Goal: Task Accomplishment & Management: Complete application form

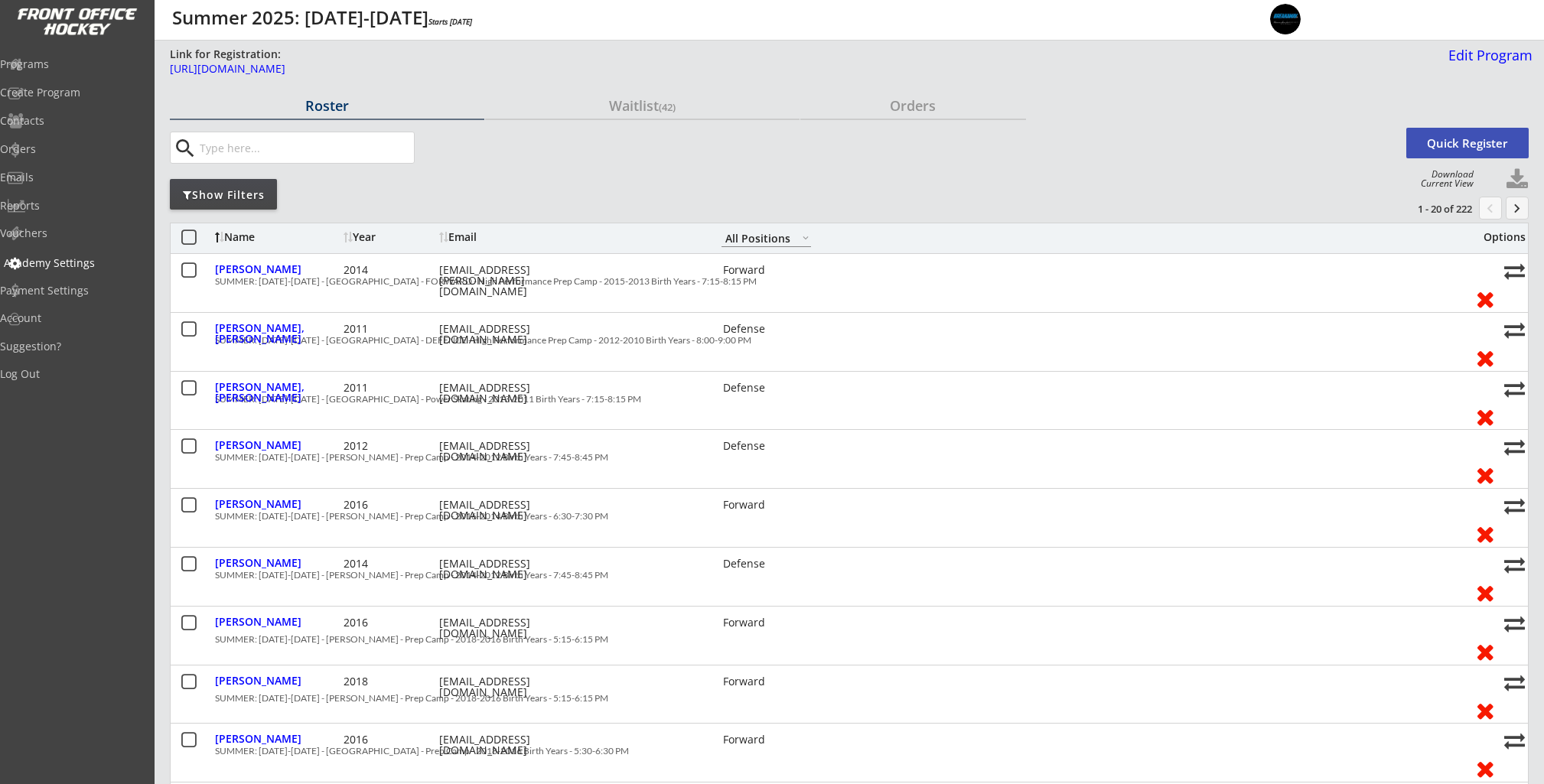
select select ""All Positions""
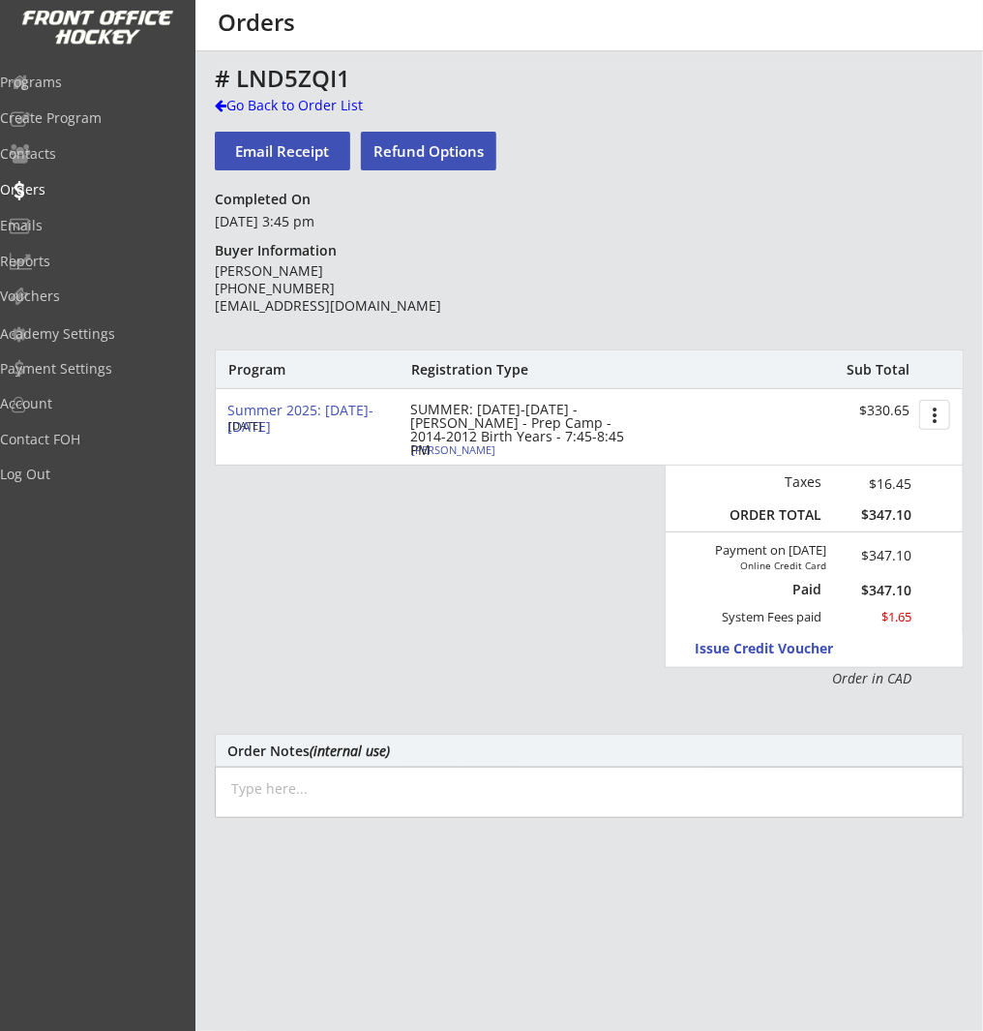
click at [449, 452] on div "Weston Beatty" at bounding box center [519, 449] width 216 height 11
select select ""Forward""
select select ""Youth XL""
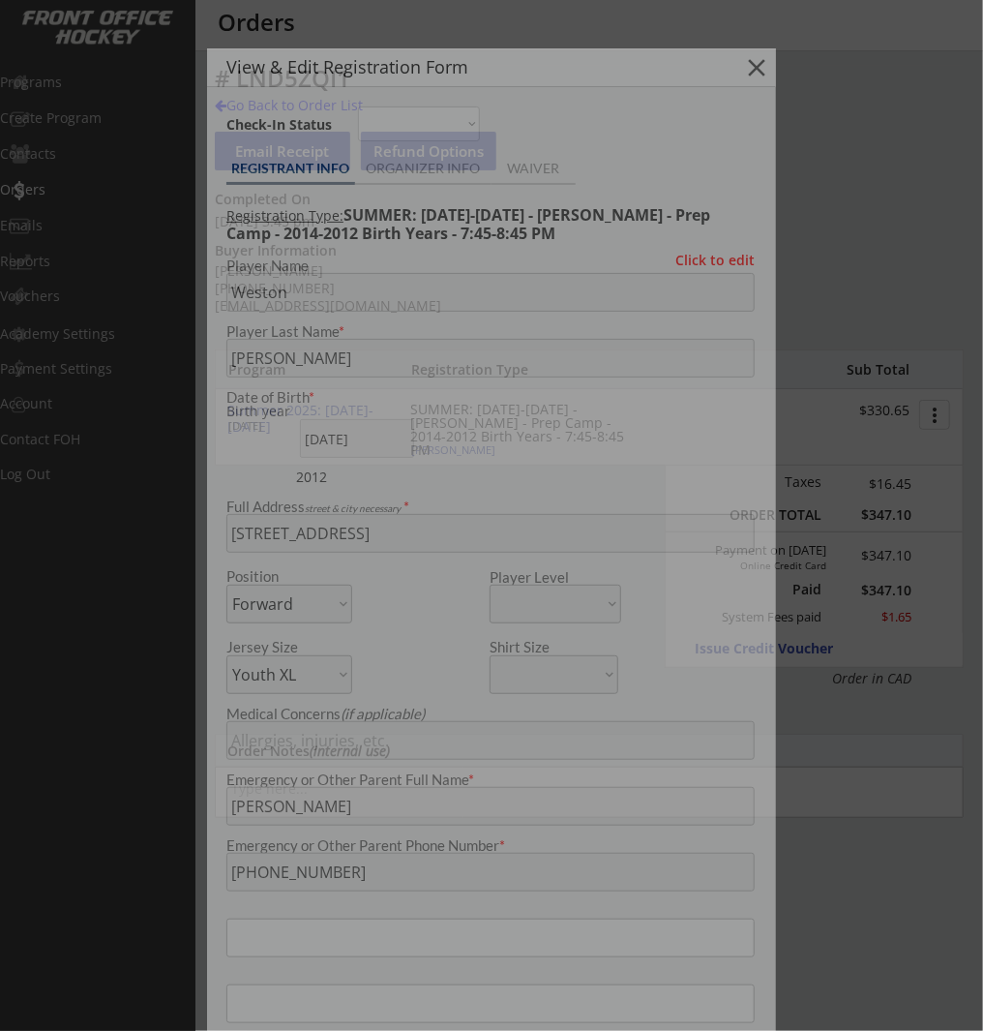
type input "[DEMOGRAPHIC_DATA]"
type input "Blackfoot Hockey Association"
type input "U15"
type input "Other"
select select ""Blackfoot Hockey Association""
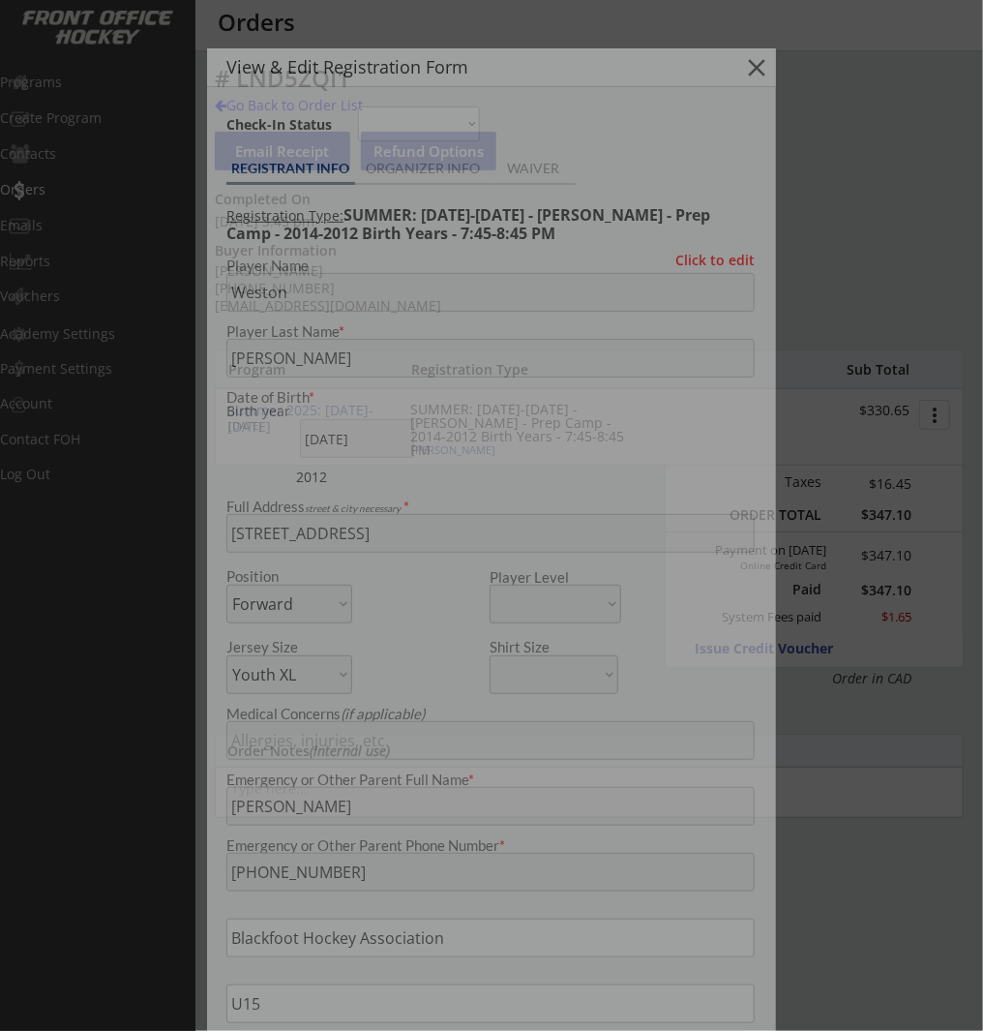
select select ""U15""
select select ""Other""
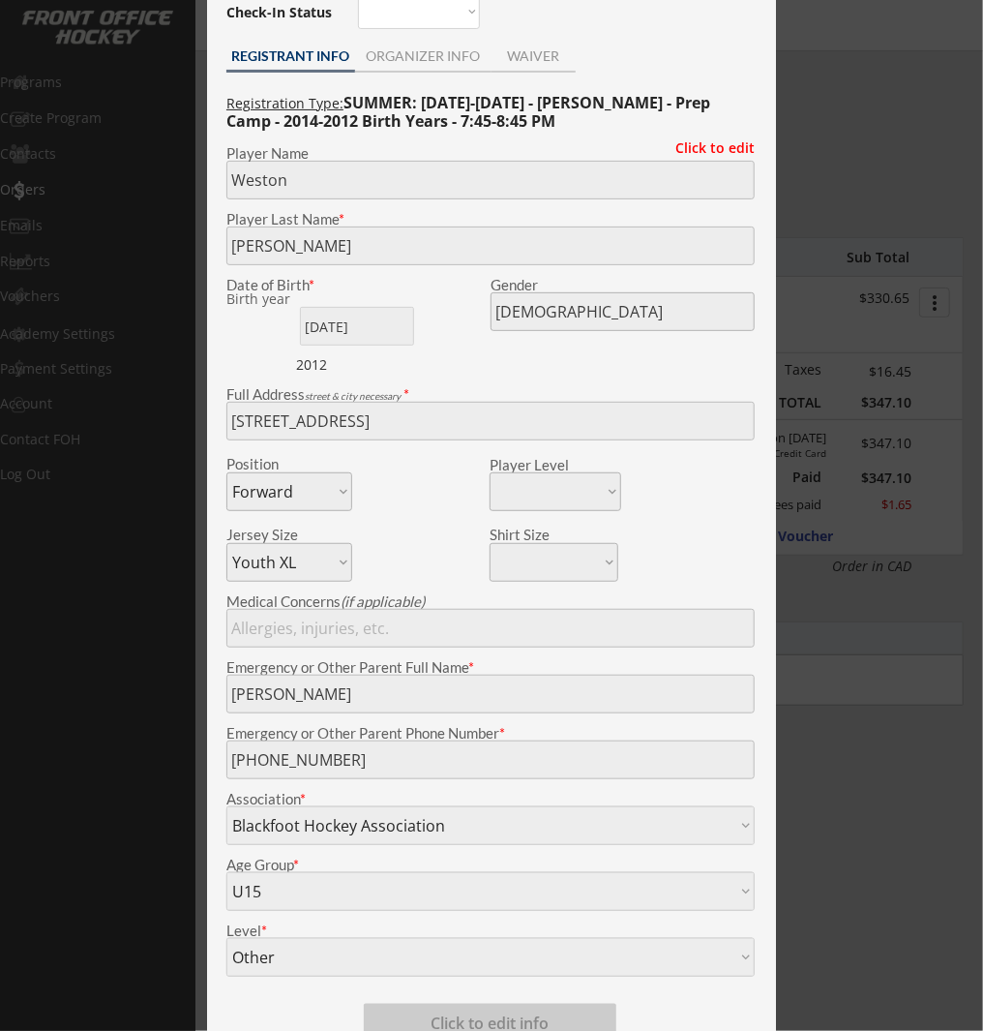
scroll to position [110, 0]
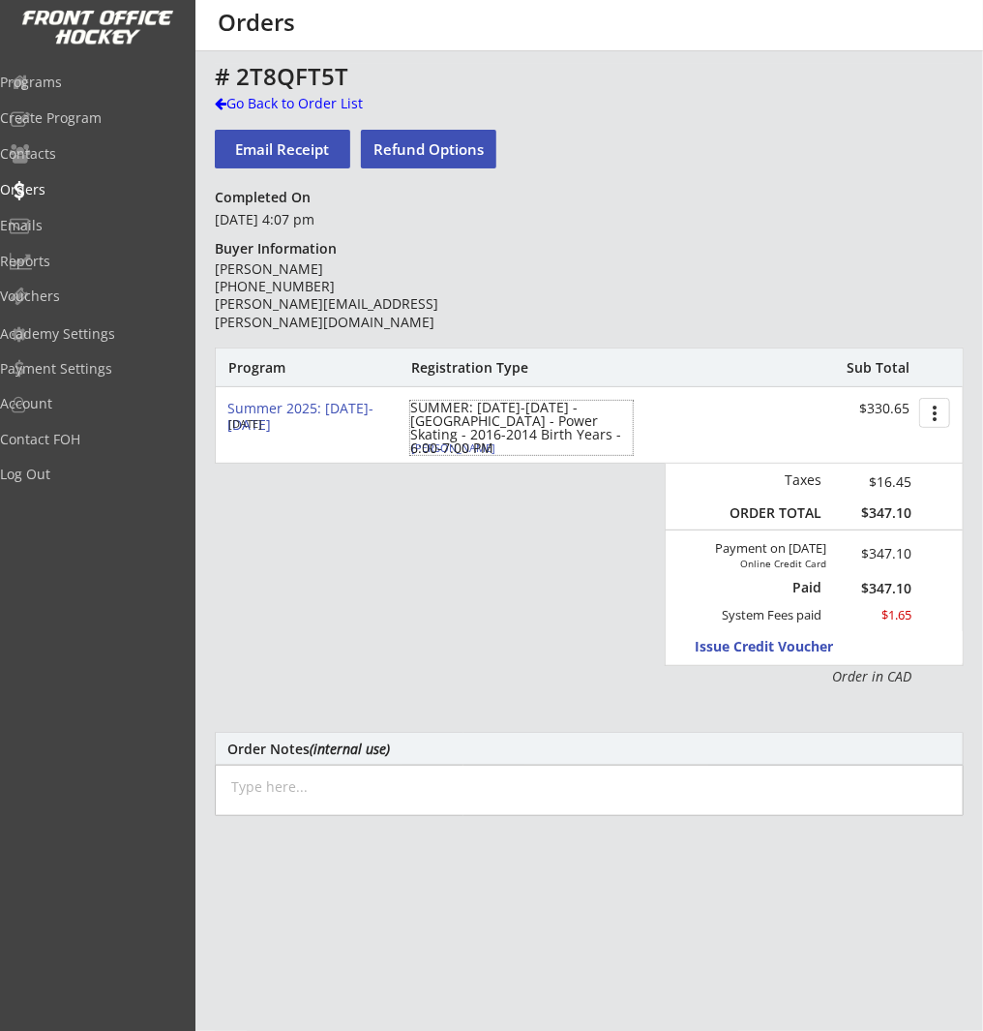
click at [450, 447] on div "Julian Venerus" at bounding box center [519, 447] width 216 height 11
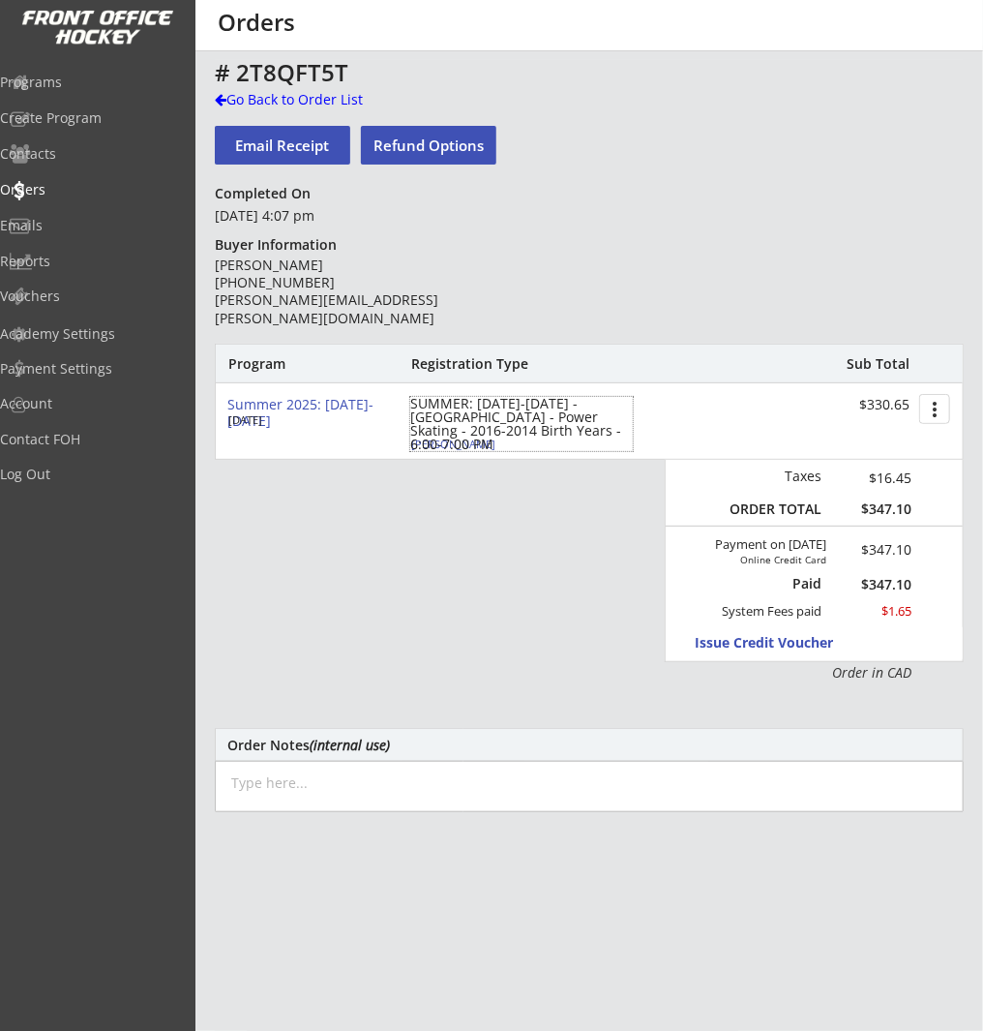
select select ""Forward""
select select ""Youth L""
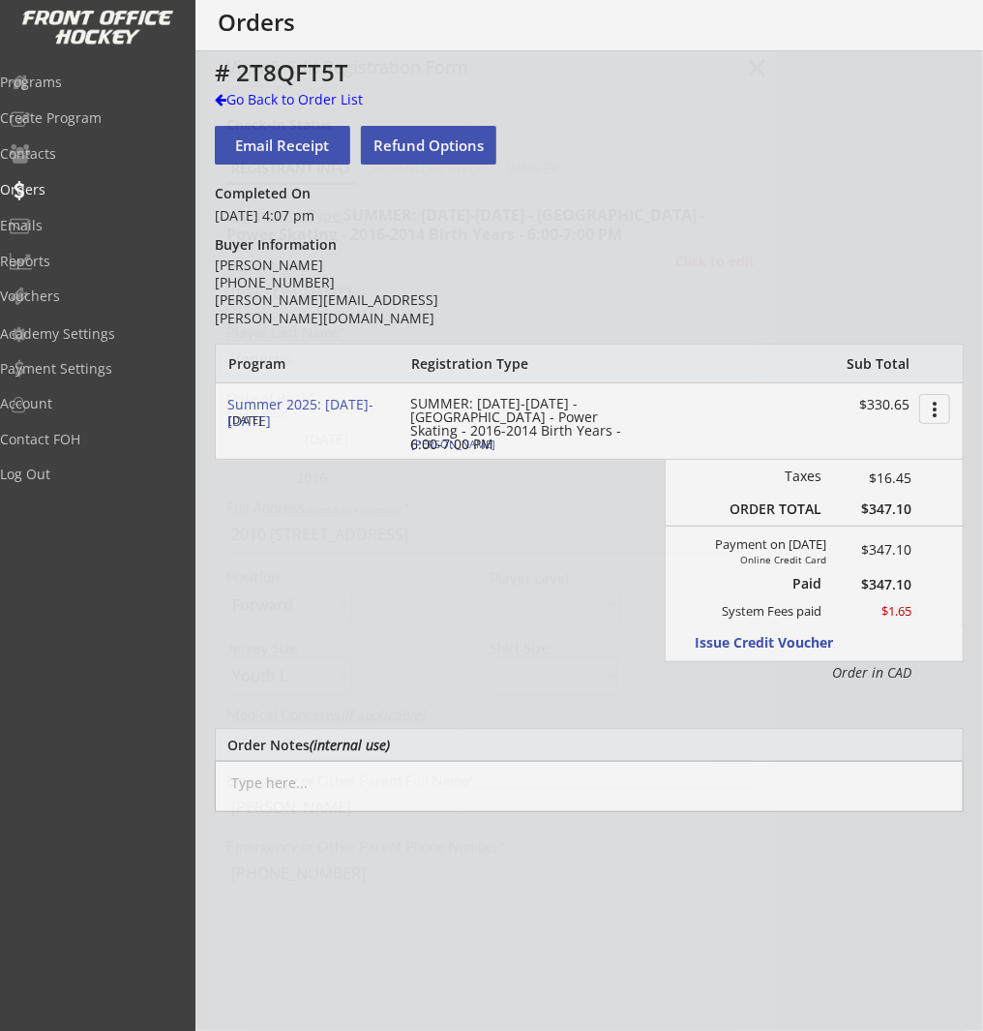
type input "[DEMOGRAPHIC_DATA]"
type input "Northwest Warriors"
type input "U11"
type input "Not Applicable"
select select ""Northwest Warriors""
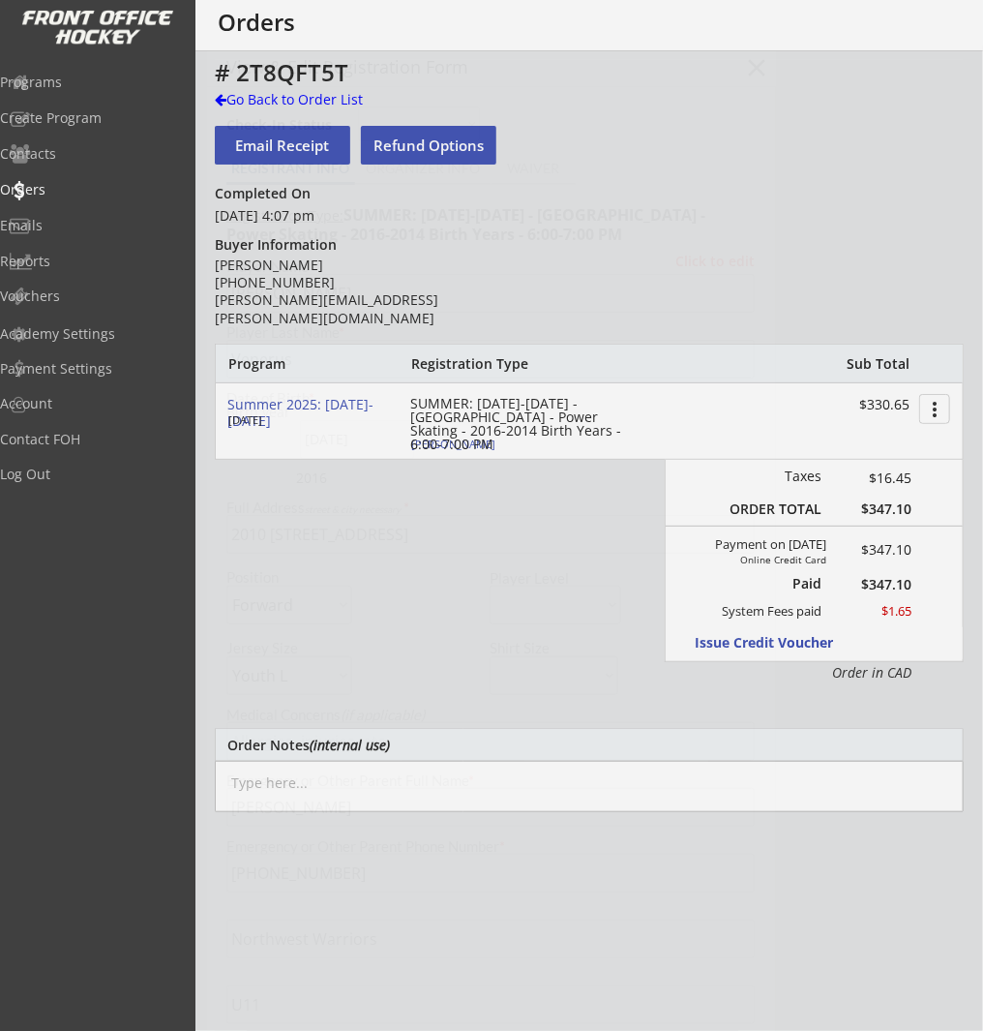
select select ""U11""
select select ""Not Applicable ""
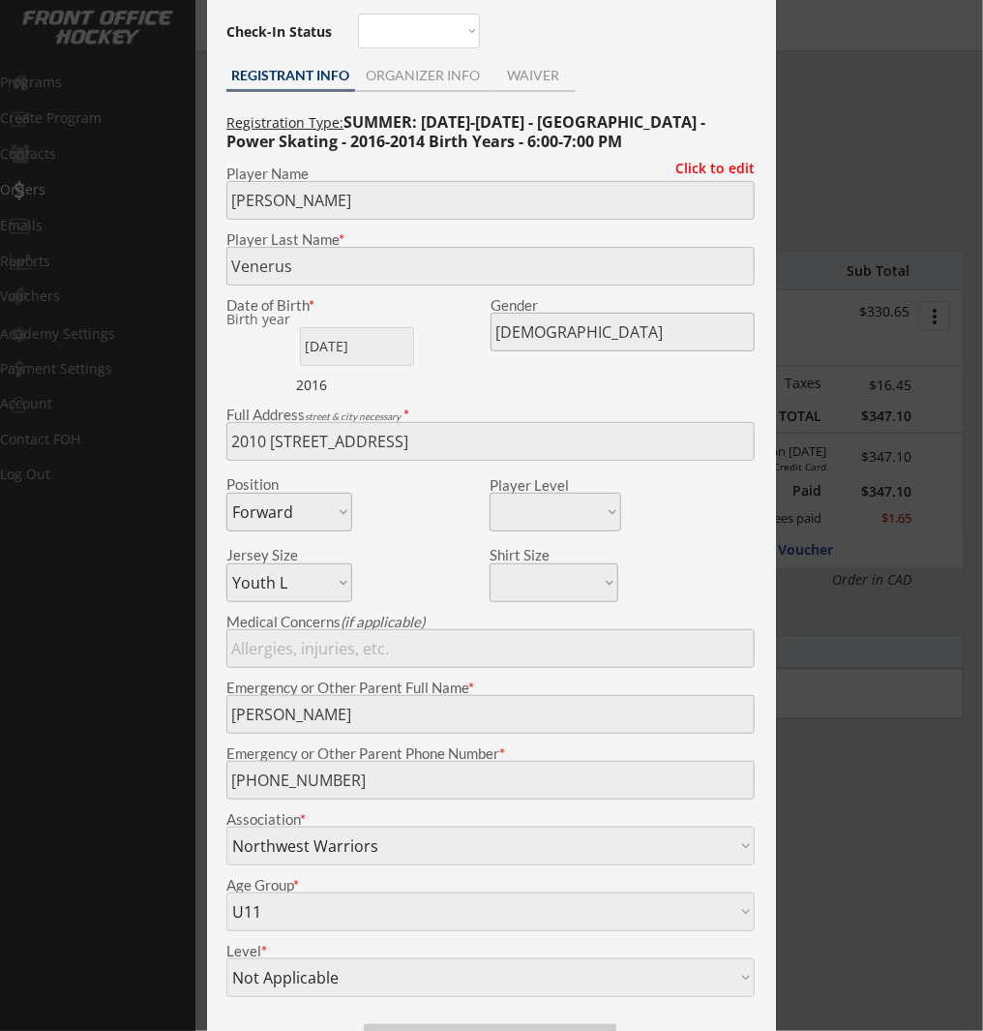
scroll to position [117, 0]
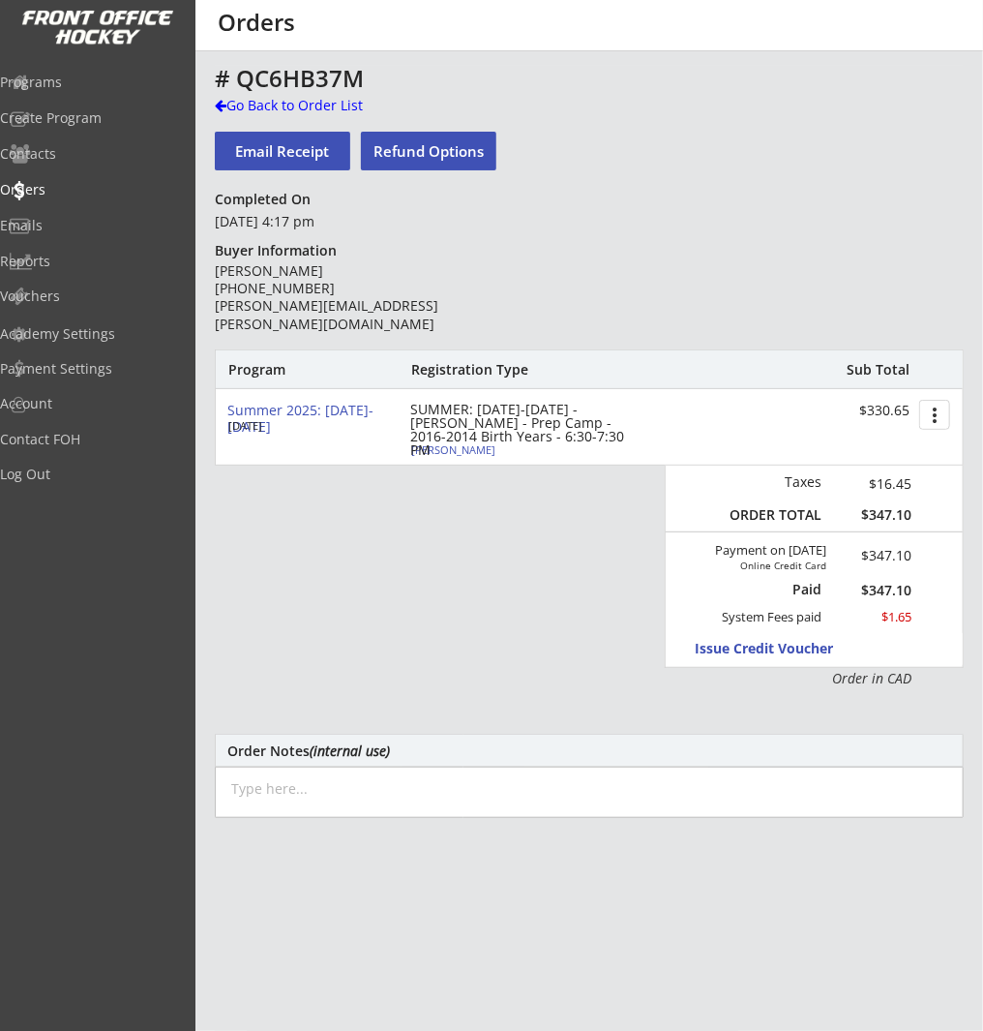
click at [468, 449] on div "[PERSON_NAME]" at bounding box center [519, 449] width 216 height 11
select select ""Forward""
select select ""Youth XL""
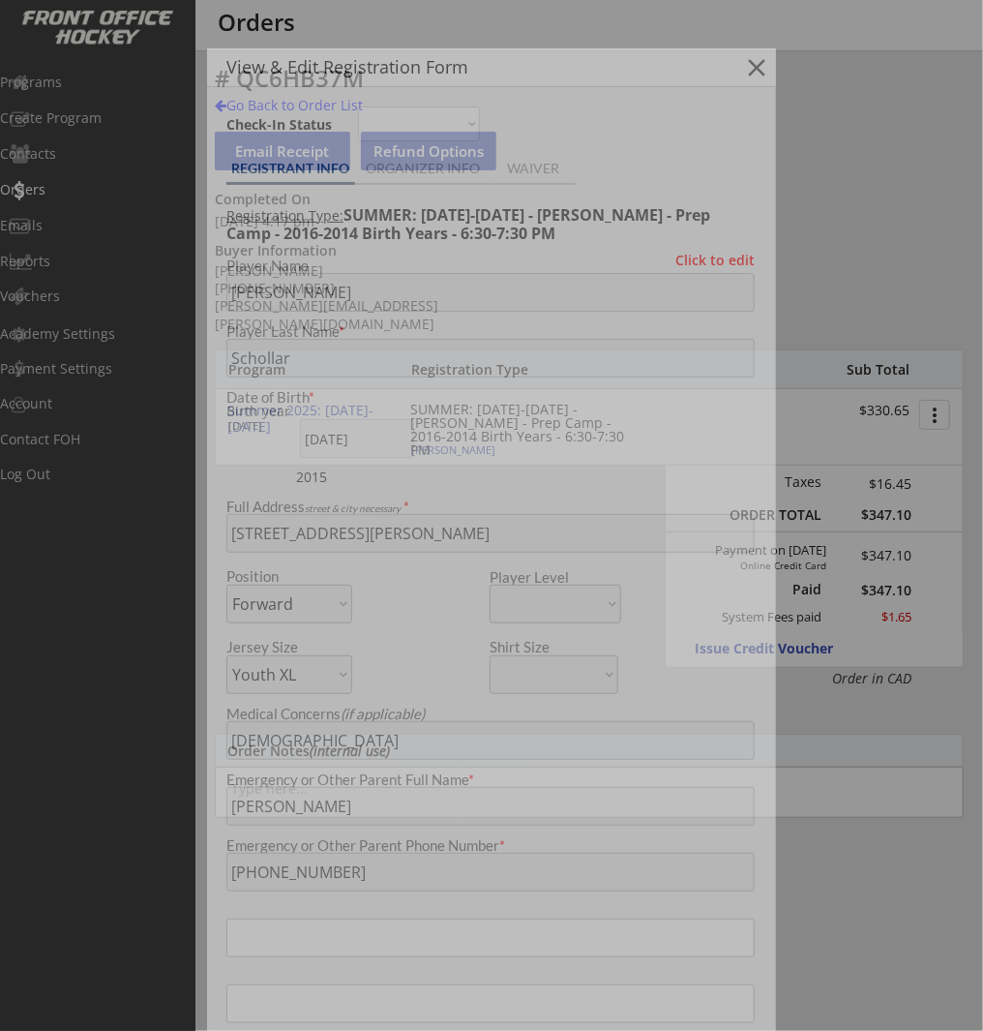
type input "[DEMOGRAPHIC_DATA]"
type input "Glenlake Hawks Minor Hockey Club"
type input "U11"
type input "Division 2"
select select ""Glenlake Hawks Minor Hockey Club""
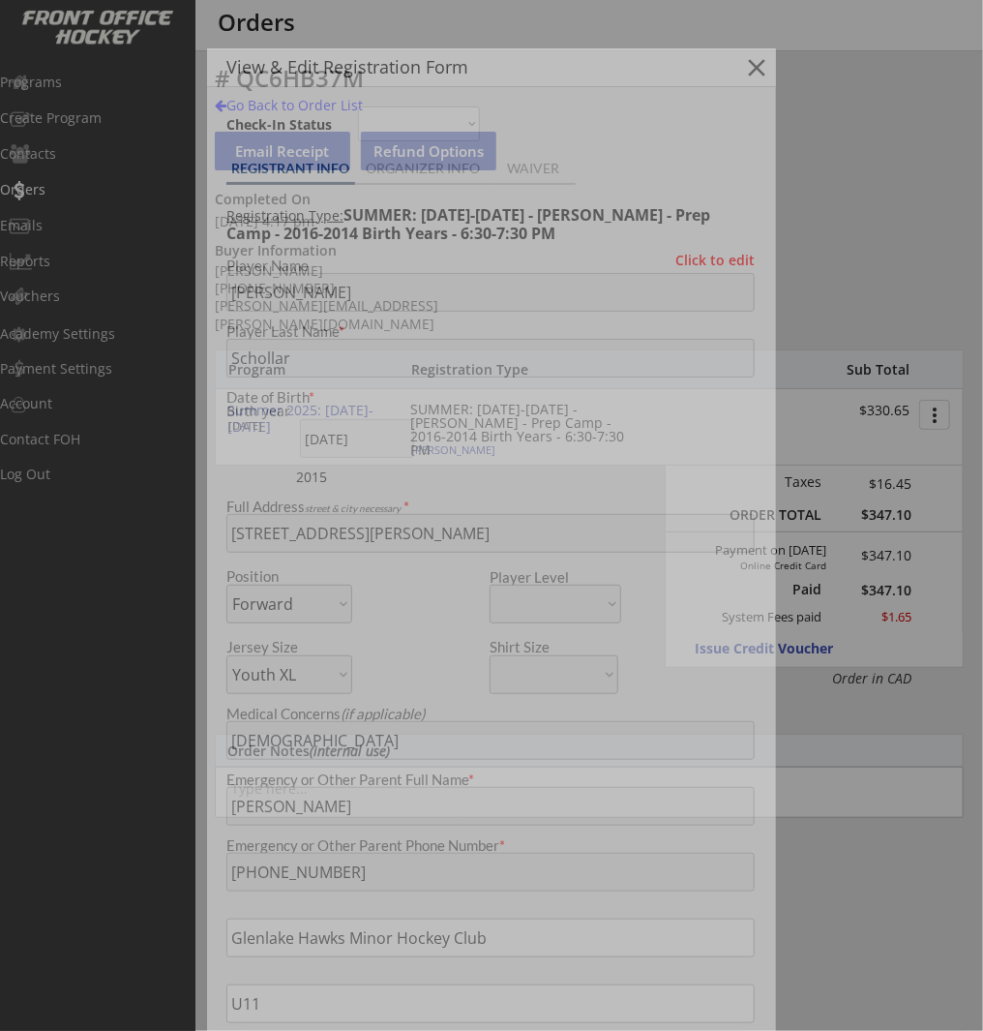
select select ""U11""
select select ""Division 2""
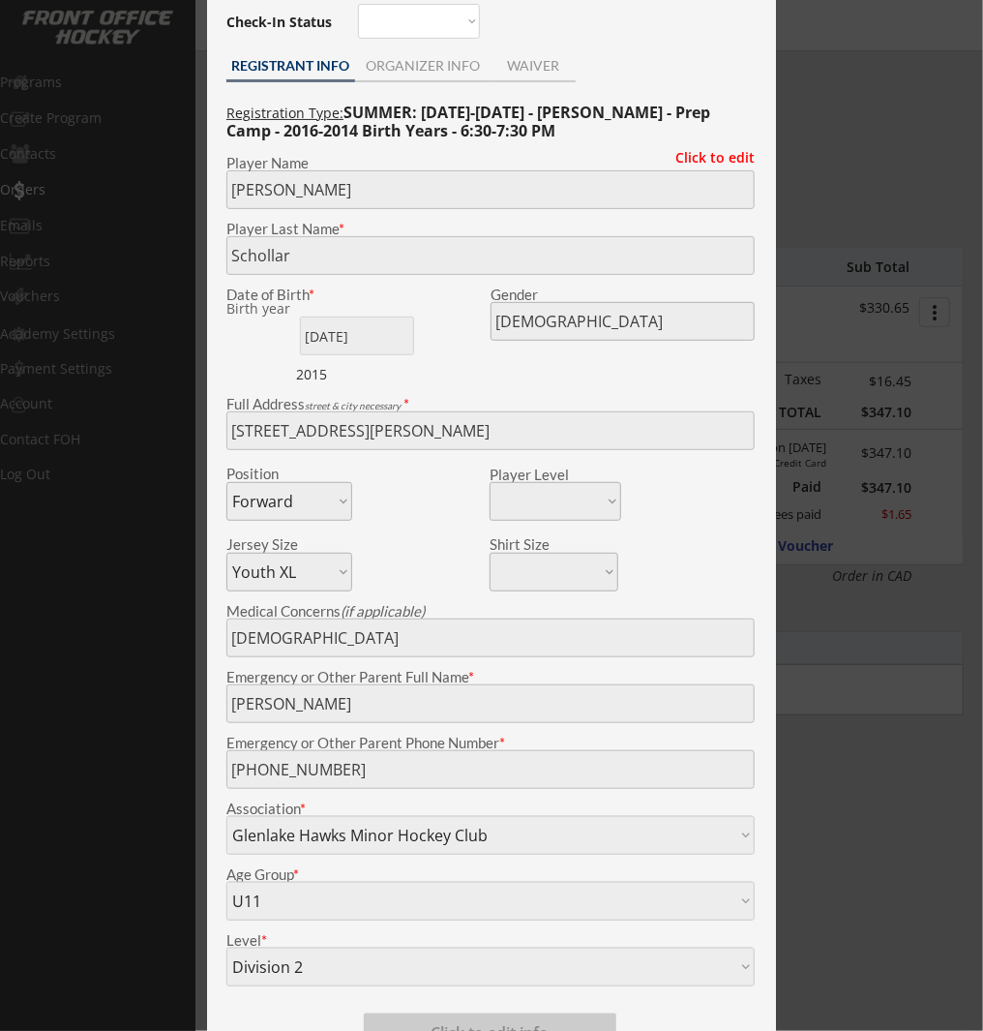
scroll to position [111, 0]
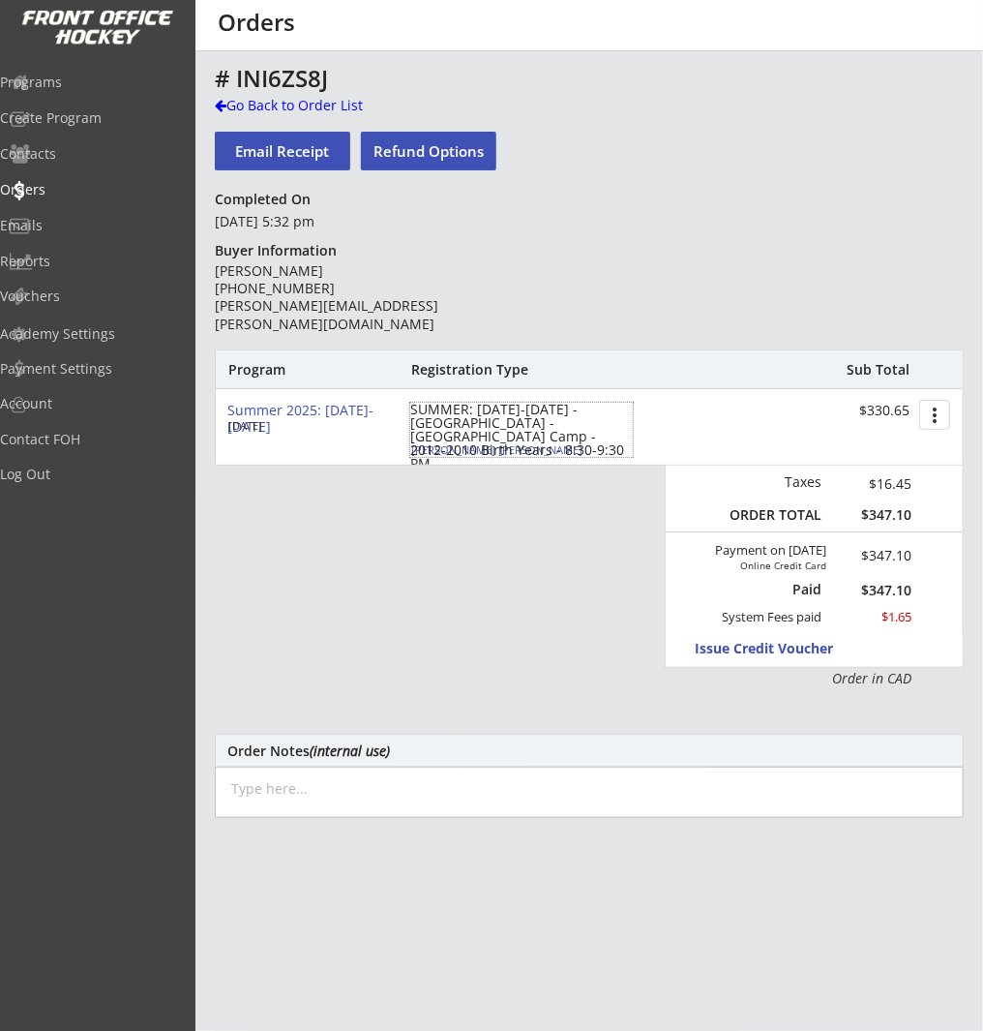
click at [454, 447] on div "[PERSON_NAME] [PERSON_NAME]" at bounding box center [519, 449] width 216 height 11
select select ""Forward""
select select ""Adult S""
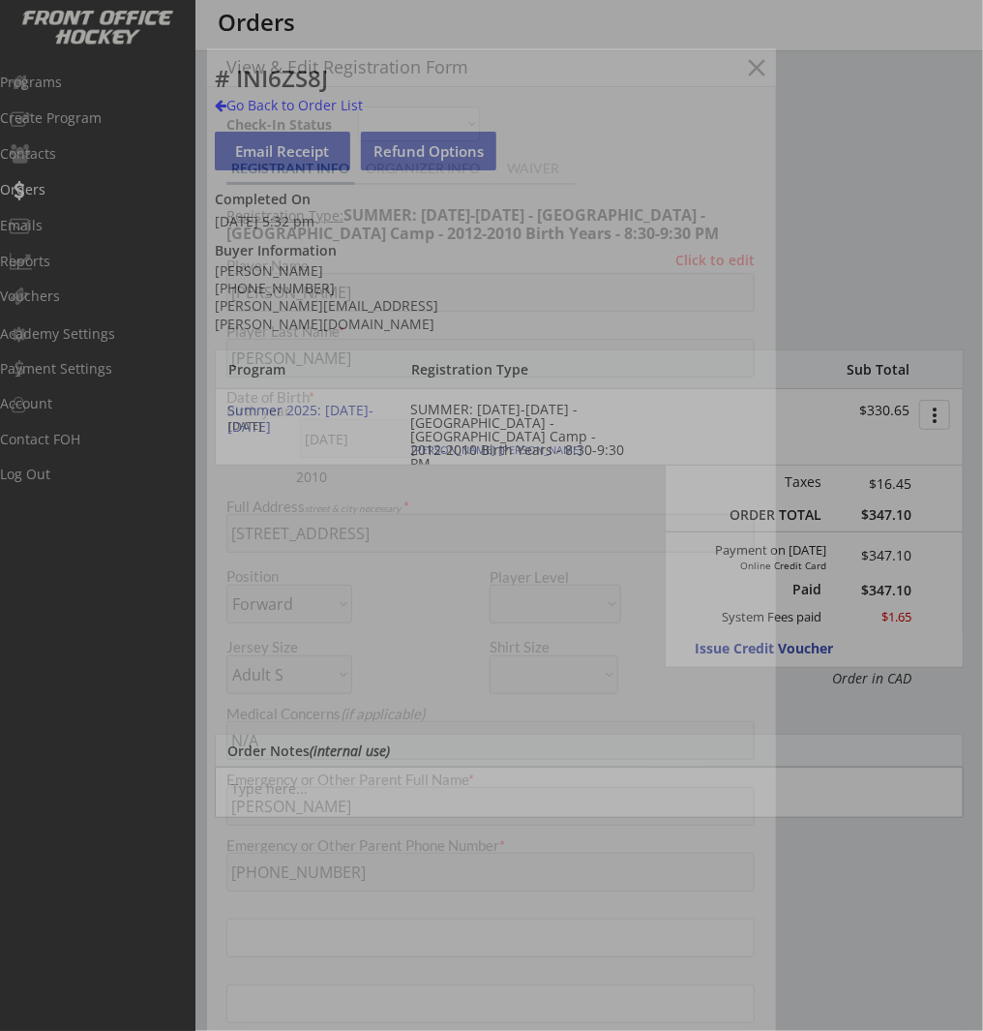
type input "[DEMOGRAPHIC_DATA]"
type input "Calgary Northstars"
type input "U15"
type input "AA"
select select ""Calgary Northstars""
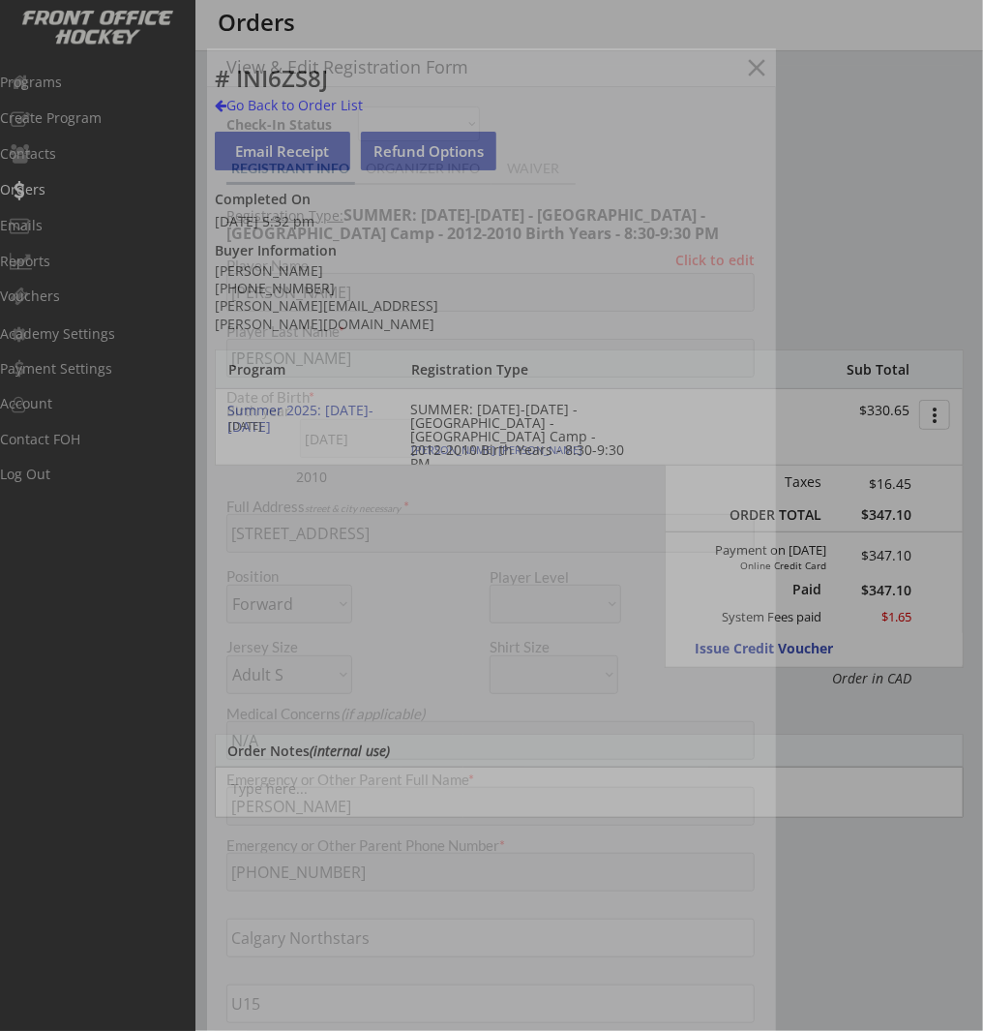
select select ""U15""
select select ""AA""
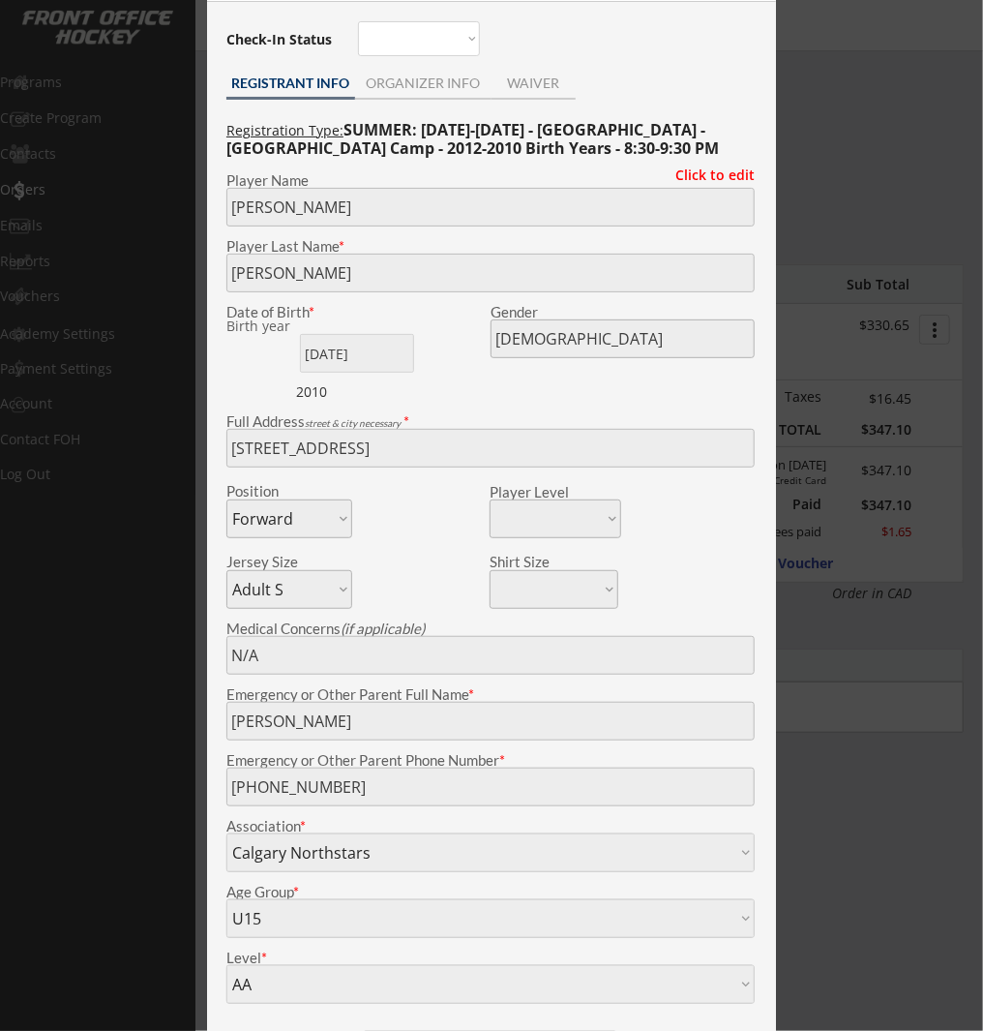
scroll to position [92, 0]
